Goal: Answer question/provide support

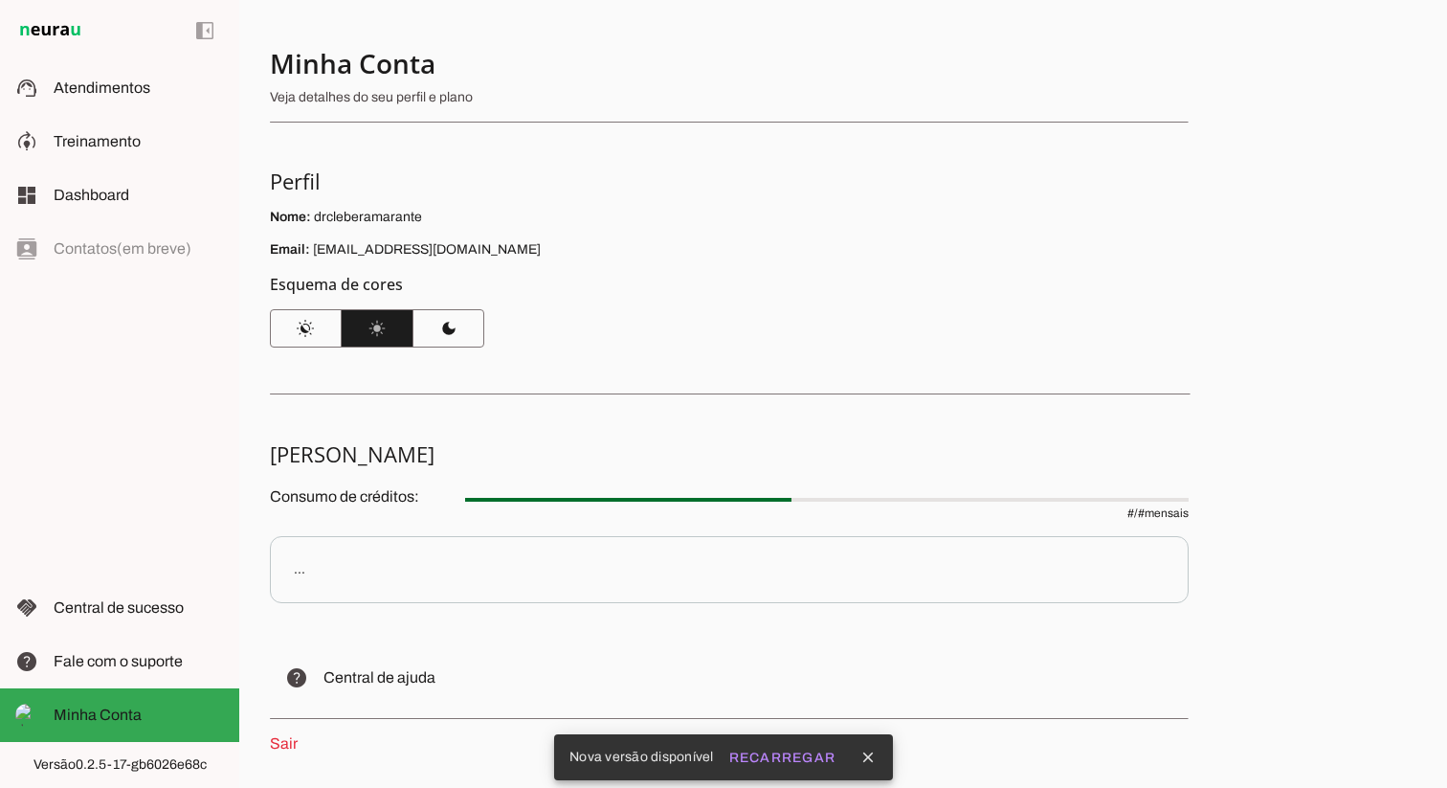
click at [100, 80] on span "Atendimentos" at bounding box center [102, 87] width 97 height 16
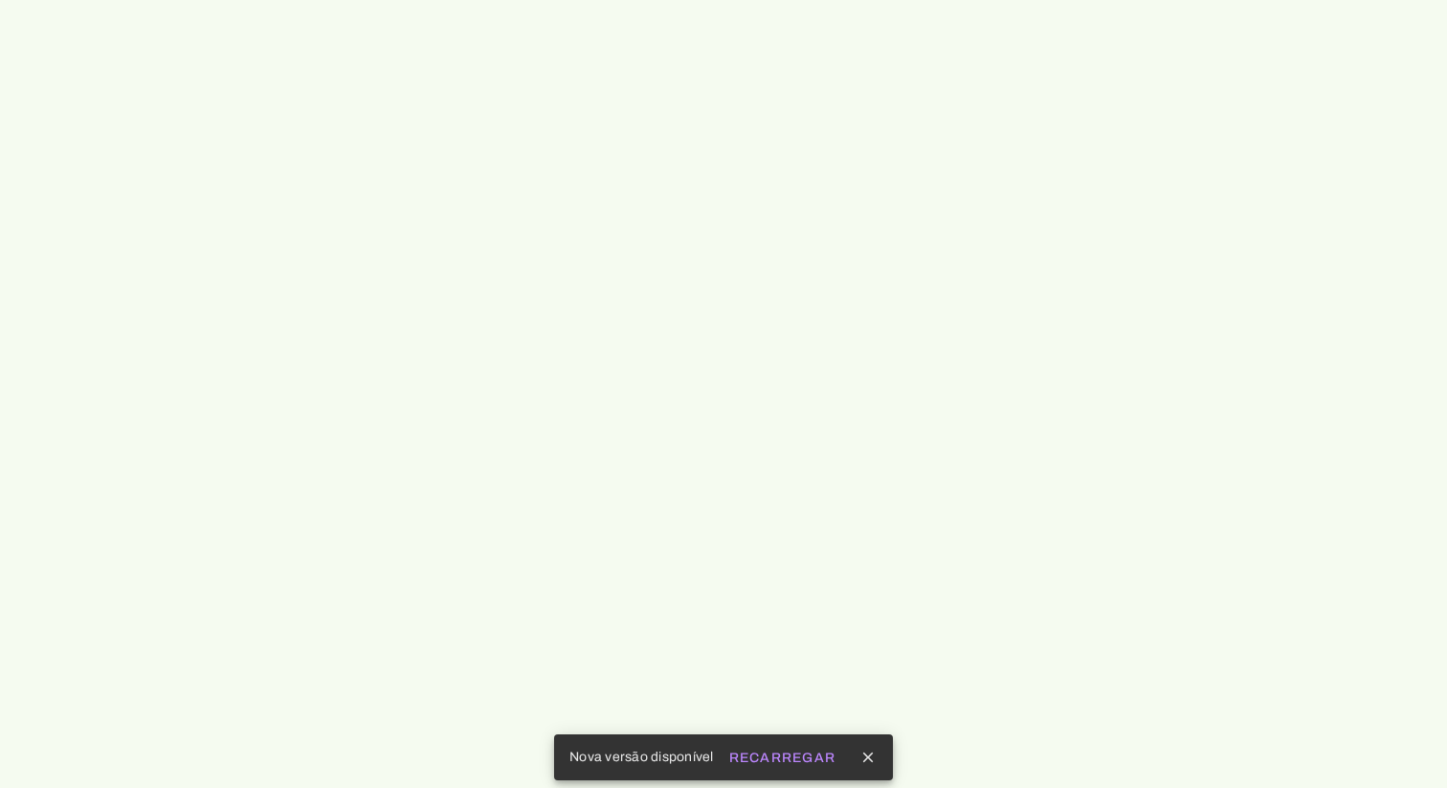
click at [0, 0] on slot "Recarregar" at bounding box center [0, 0] width 0 height 0
